Goal: Information Seeking & Learning: Learn about a topic

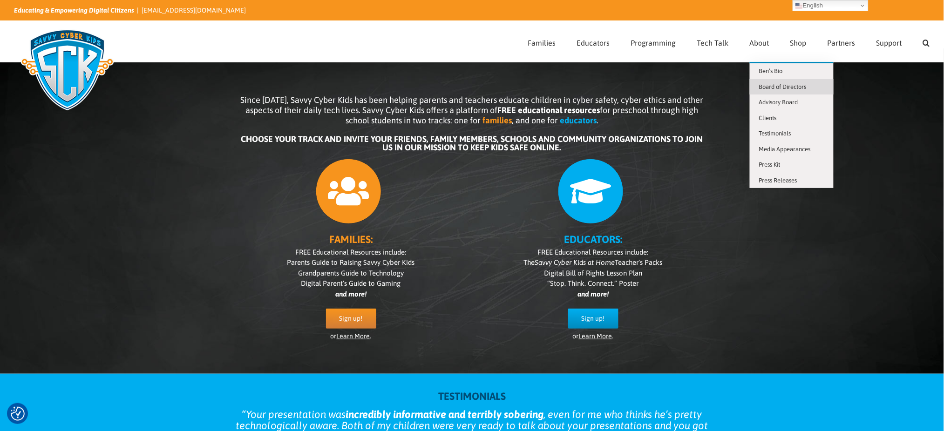
click at [799, 85] on span "Board of Directors" at bounding box center [783, 86] width 48 height 7
